Goal: Task Accomplishment & Management: Manage account settings

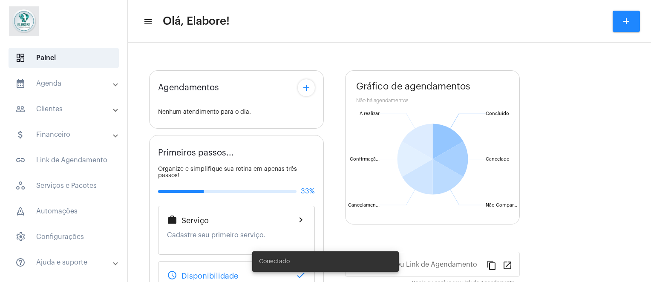
type input "[URL][DOMAIN_NAME]"
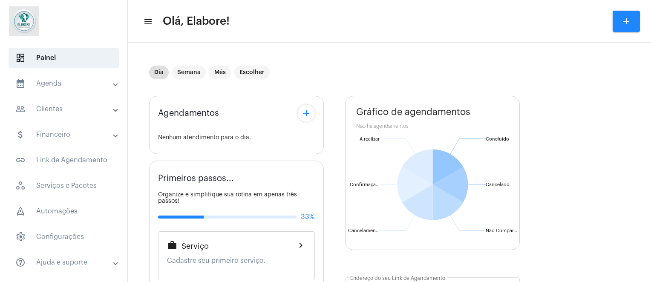
click at [307, 116] on mat-icon "add" at bounding box center [306, 113] width 10 height 10
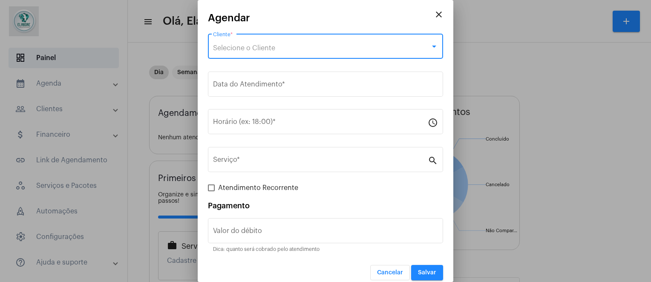
click at [293, 45] on div "Selecione o Cliente" at bounding box center [321, 48] width 217 height 8
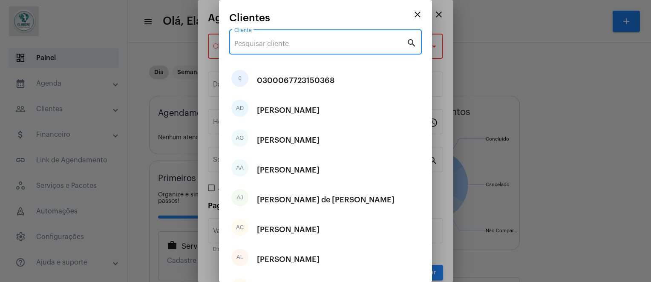
click at [293, 45] on input "Cliente" at bounding box center [320, 44] width 172 height 8
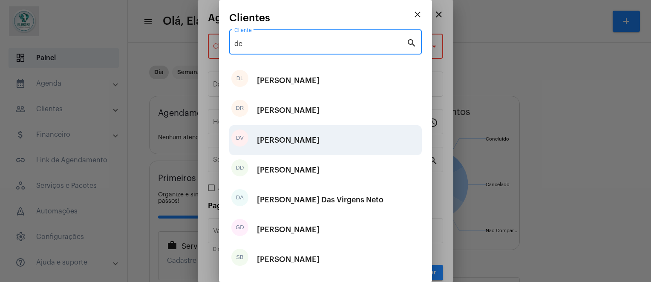
type input "de"
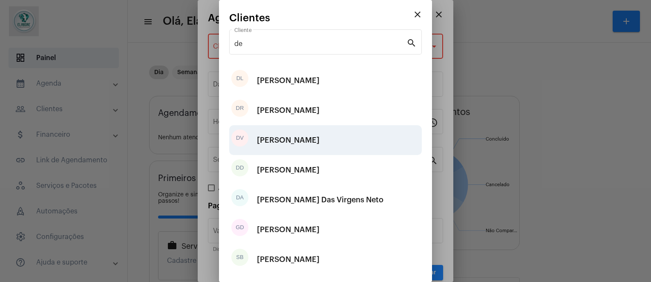
click at [310, 145] on div "[PERSON_NAME]" at bounding box center [288, 140] width 63 height 26
type input "R$"
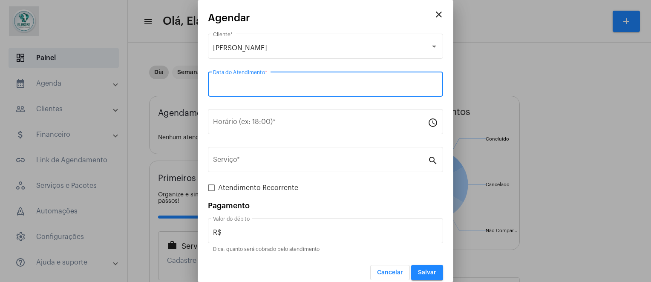
click at [344, 84] on input "Data do Atendimento *" at bounding box center [325, 86] width 225 height 8
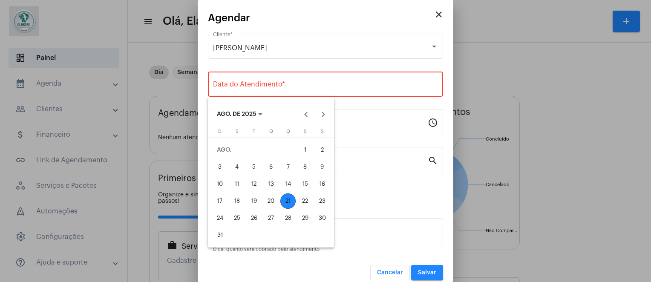
click at [290, 203] on div "21" at bounding box center [288, 201] width 15 height 15
type input "[DATE]"
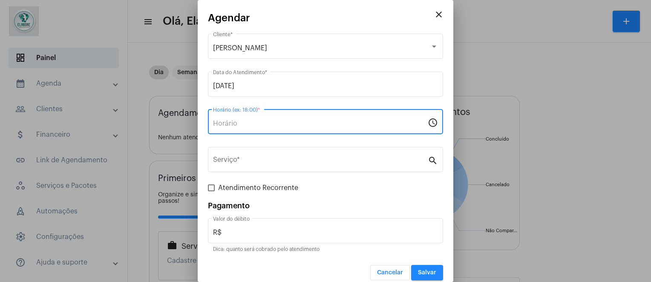
click at [267, 124] on input "Horário (ex: 18:00) *" at bounding box center [320, 124] width 215 height 8
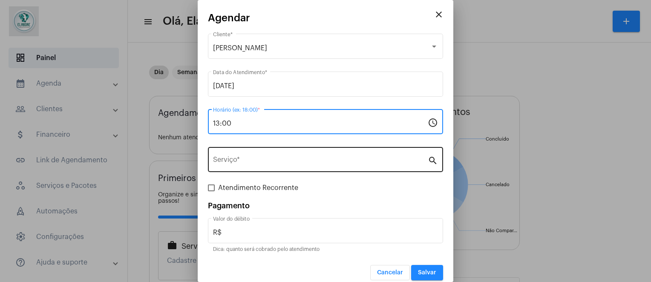
type input "13:00"
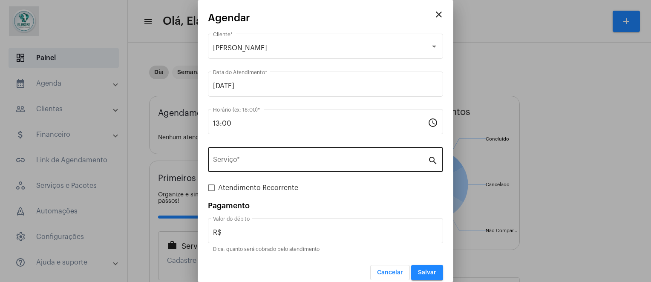
click at [269, 155] on div "Serviço *" at bounding box center [320, 158] width 215 height 27
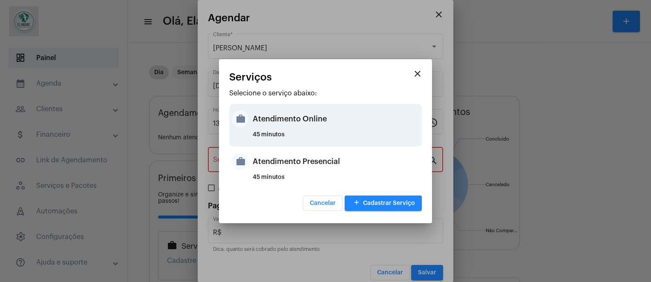
click at [308, 130] on div "Atendimento Online" at bounding box center [336, 119] width 167 height 26
type input "Atendimento Online"
type input "R$ 100"
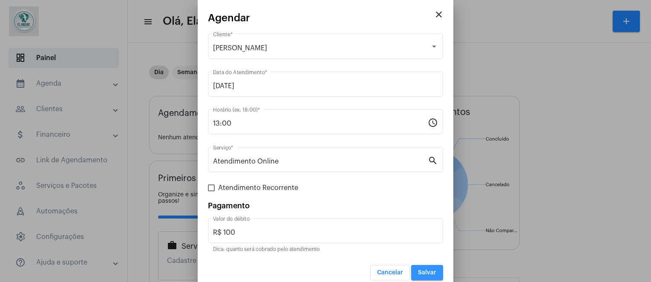
click at [421, 271] on span "Salvar" at bounding box center [427, 273] width 18 height 6
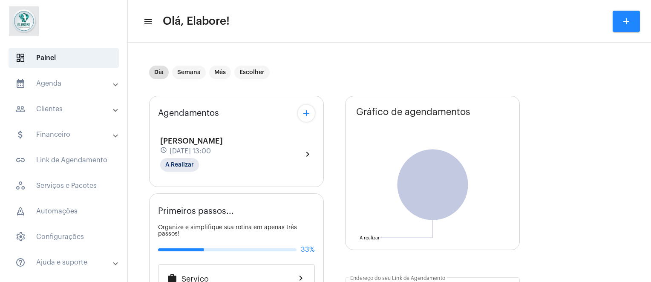
click at [212, 157] on div "Deisy Vital dos Santos schedule [DATE] 13:00 A Realizar" at bounding box center [191, 154] width 63 height 35
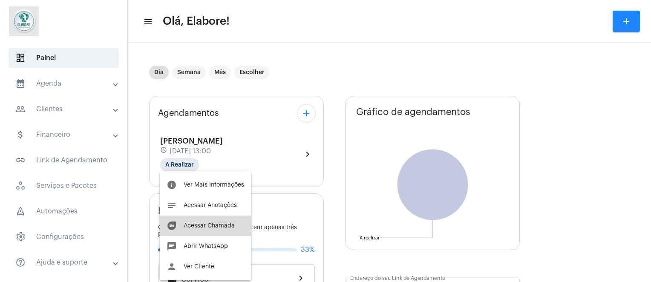
click at [220, 225] on span "Acessar Chamada" at bounding box center [209, 226] width 51 height 6
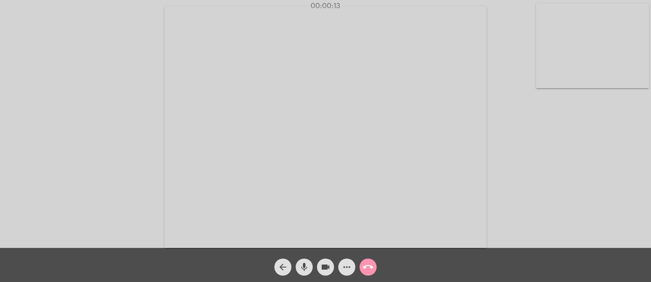
click at [512, 100] on div "Acessando Câmera e Microfone..." at bounding box center [326, 126] width 650 height 248
